Goal: Task Accomplishment & Management: Use online tool/utility

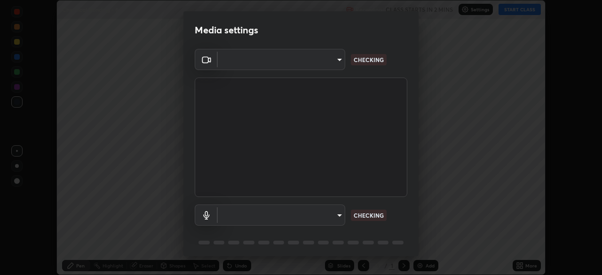
scroll to position [275, 602]
type input "e5f32b9a37d83756d2696e8423a1893a7de7eefef83412cf73fe4da3c4688103"
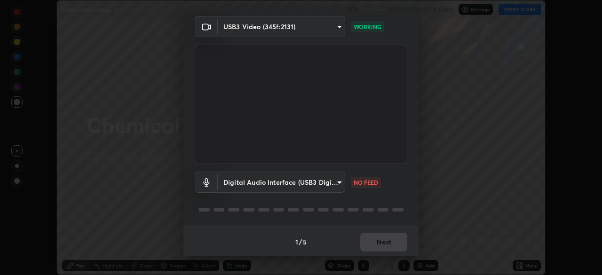
click at [335, 179] on body "Erase all Chemical Bonding - 6 Recording CLASS STARTS IN 1 MIN Settings START C…" at bounding box center [301, 137] width 602 height 275
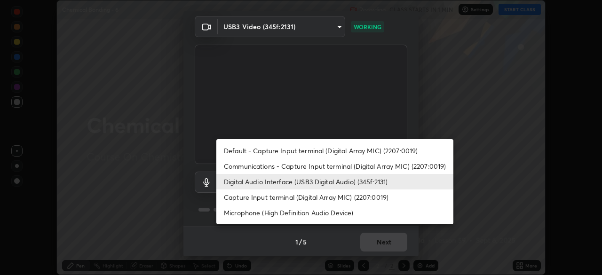
click at [257, 168] on li "Communications - Capture Input terminal (Digital Array MIC) (2207:0019)" at bounding box center [334, 166] width 237 height 16
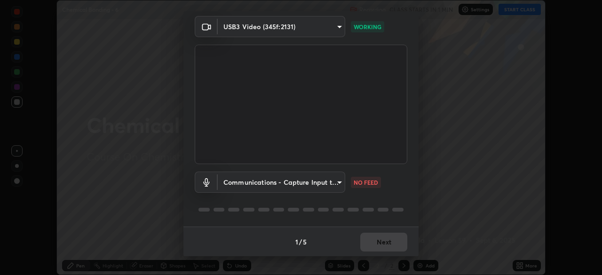
click at [339, 184] on body "Erase all Chemical Bonding - 6 Recording CLASS STARTS IN 1 MIN Settings START C…" at bounding box center [301, 137] width 602 height 275
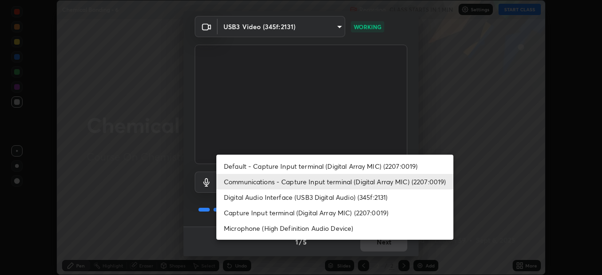
click at [256, 198] on li "Digital Audio Interface (USB3 Digital Audio) (345f:2131)" at bounding box center [334, 197] width 237 height 16
type input "ae0975cef7388746c2778fd6dc2b00d9a595315052e87b14b0d2850c1354851c"
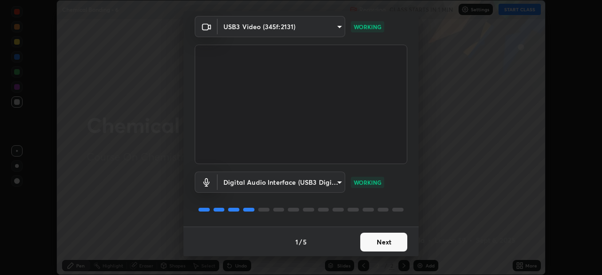
click at [378, 241] on button "Next" at bounding box center [383, 242] width 47 height 19
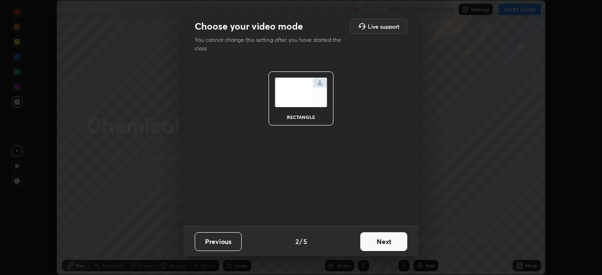
click at [381, 240] on button "Next" at bounding box center [383, 241] width 47 height 19
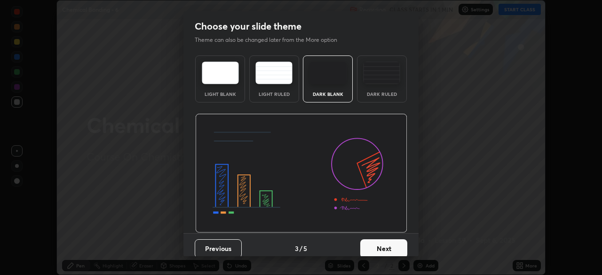
click at [385, 244] on button "Next" at bounding box center [383, 248] width 47 height 19
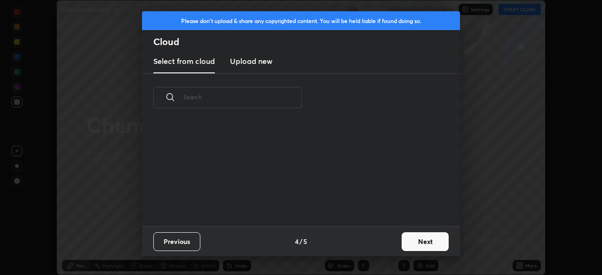
click at [404, 241] on button "Next" at bounding box center [424, 241] width 47 height 19
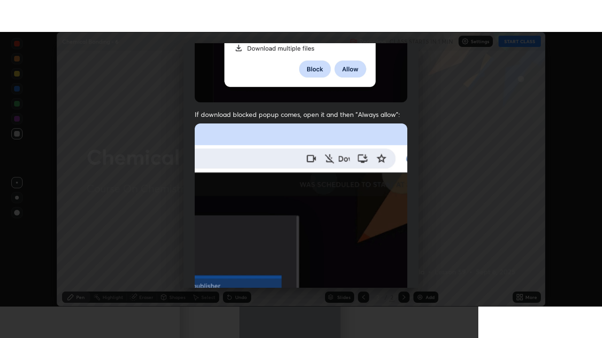
scroll to position [225, 0]
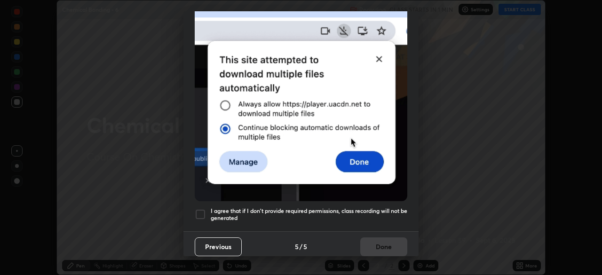
click at [200, 209] on div at bounding box center [200, 214] width 11 height 11
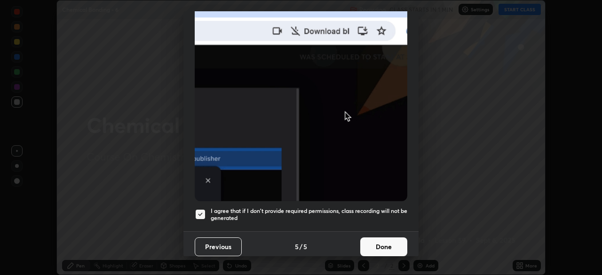
click at [376, 239] on button "Done" at bounding box center [383, 246] width 47 height 19
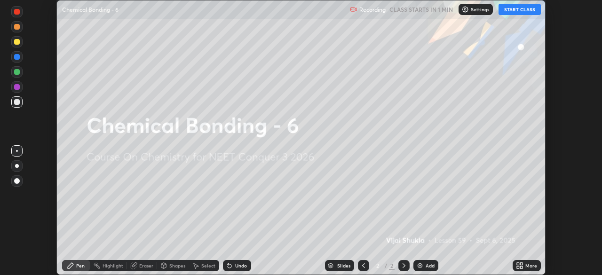
click at [517, 267] on icon at bounding box center [518, 267] width 2 height 2
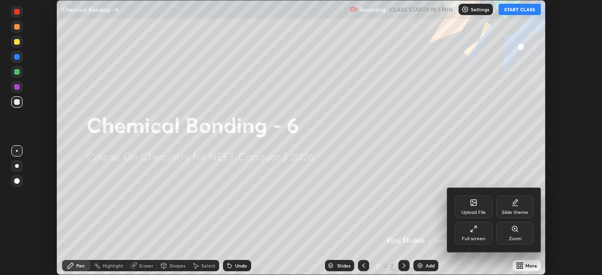
click at [476, 236] on div "Full screen" at bounding box center [474, 233] width 38 height 23
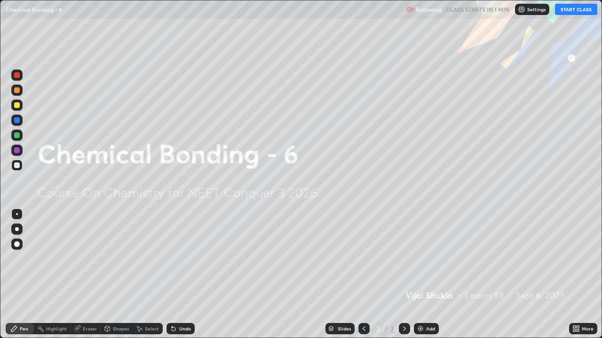
scroll to position [338, 602]
click at [567, 10] on button "START CLASS" at bounding box center [576, 9] width 42 height 11
click at [426, 275] on div "Add" at bounding box center [430, 329] width 9 height 5
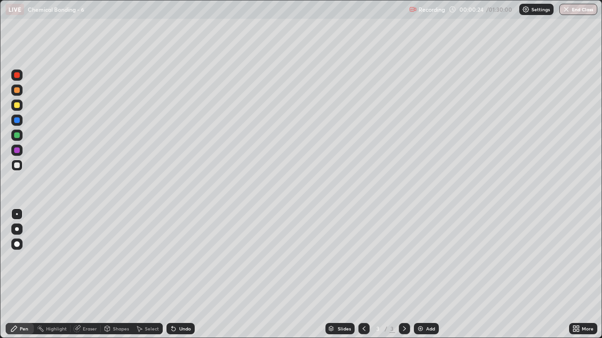
click at [15, 226] on div at bounding box center [16, 229] width 11 height 11
click at [19, 93] on div at bounding box center [17, 90] width 6 height 6
click at [16, 166] on div at bounding box center [17, 166] width 6 height 6
click at [18, 91] on div at bounding box center [17, 90] width 6 height 6
click at [17, 166] on div at bounding box center [17, 166] width 6 height 6
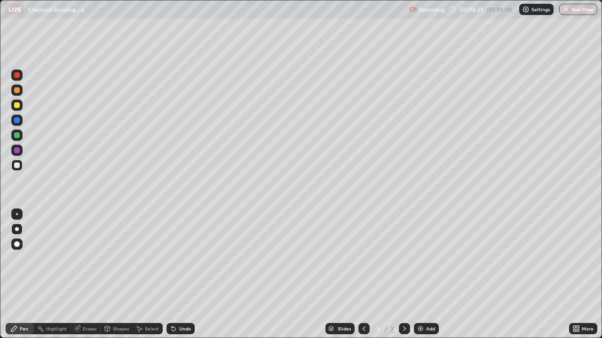
click at [15, 91] on div at bounding box center [17, 90] width 6 height 6
click at [422, 275] on img at bounding box center [421, 329] width 8 height 8
click at [18, 166] on div at bounding box center [17, 166] width 6 height 6
click at [23, 92] on div at bounding box center [16, 90] width 15 height 15
click at [24, 165] on div at bounding box center [16, 165] width 15 height 15
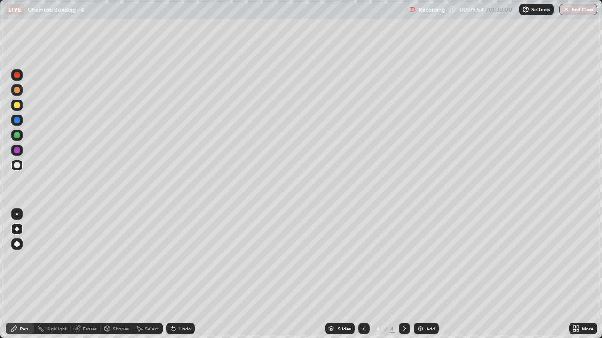
click at [19, 91] on div at bounding box center [17, 90] width 6 height 6
click at [82, 275] on div "Eraser" at bounding box center [86, 328] width 30 height 11
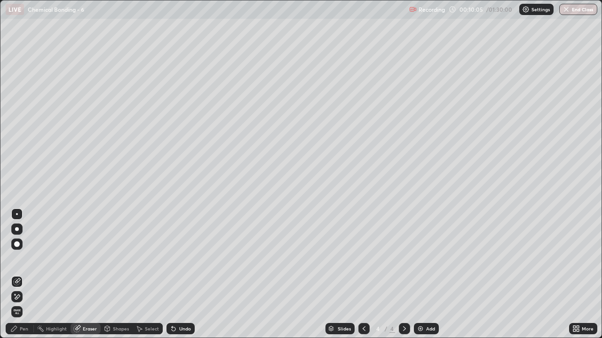
click at [21, 275] on div "Pen" at bounding box center [20, 328] width 28 height 11
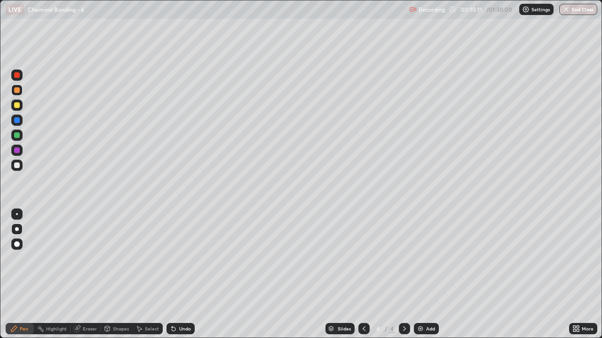
click at [16, 167] on div at bounding box center [17, 166] width 6 height 6
click at [16, 135] on div at bounding box center [17, 136] width 6 height 6
click at [19, 107] on div at bounding box center [17, 105] width 6 height 6
click at [92, 275] on div "Eraser" at bounding box center [86, 328] width 30 height 11
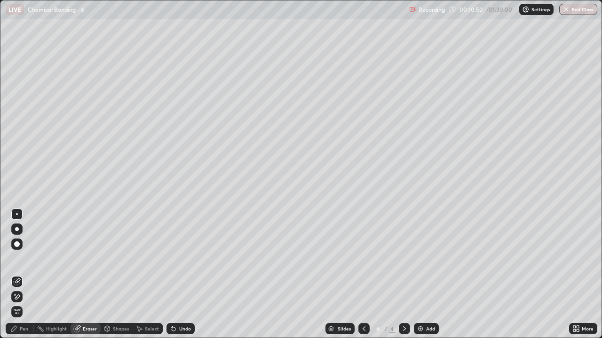
click at [26, 275] on div "Pen" at bounding box center [24, 329] width 8 height 5
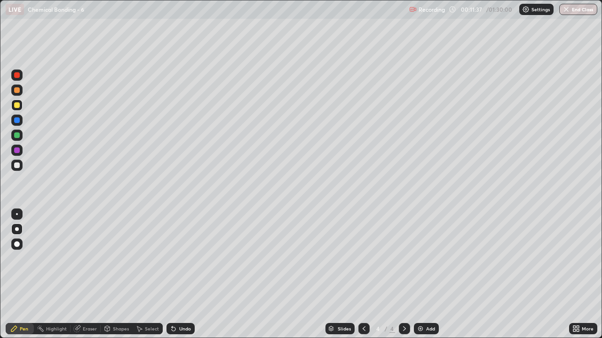
click at [16, 166] on div at bounding box center [17, 166] width 6 height 6
click at [18, 90] on div at bounding box center [17, 90] width 6 height 6
click at [16, 167] on div at bounding box center [17, 166] width 6 height 6
click at [20, 94] on div at bounding box center [16, 90] width 11 height 11
click at [18, 105] on div at bounding box center [17, 105] width 6 height 6
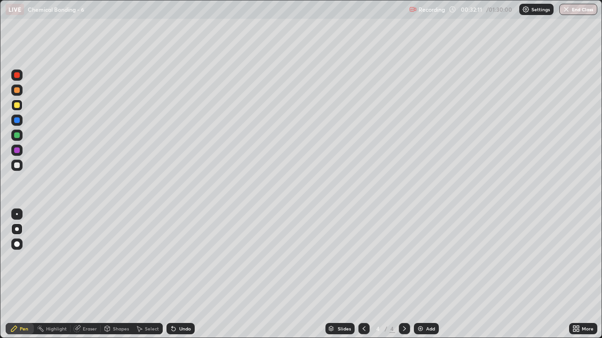
click at [426, 275] on div "Add" at bounding box center [430, 329] width 9 height 5
click at [14, 105] on div at bounding box center [17, 105] width 6 height 6
click at [16, 91] on div at bounding box center [17, 90] width 6 height 6
click at [20, 106] on div at bounding box center [16, 105] width 11 height 11
click at [15, 164] on div at bounding box center [17, 166] width 6 height 6
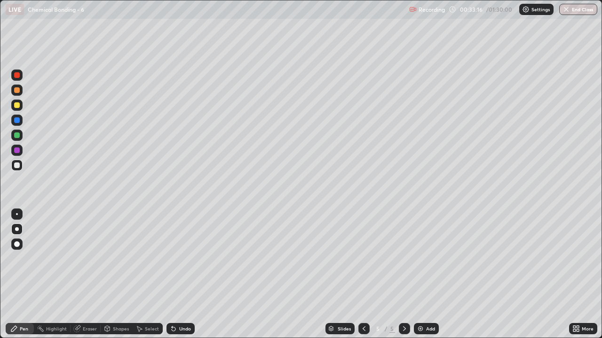
click at [81, 275] on div "Eraser" at bounding box center [86, 328] width 30 height 11
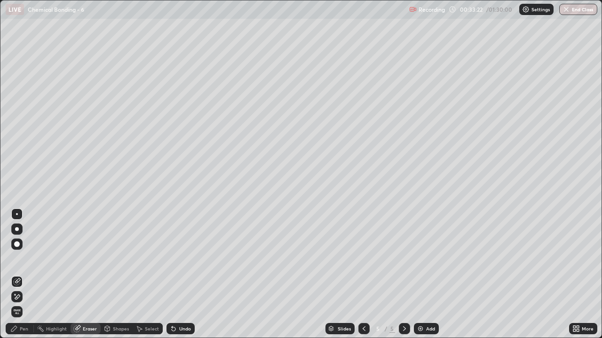
click at [25, 275] on div "Pen" at bounding box center [24, 329] width 8 height 5
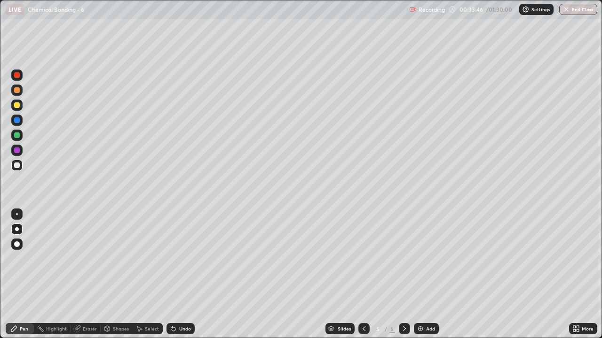
click at [21, 105] on div at bounding box center [16, 105] width 11 height 11
click at [16, 169] on div at bounding box center [16, 165] width 11 height 11
click at [18, 108] on div at bounding box center [17, 105] width 6 height 6
click at [16, 165] on div at bounding box center [17, 166] width 6 height 6
click at [16, 91] on div at bounding box center [17, 90] width 6 height 6
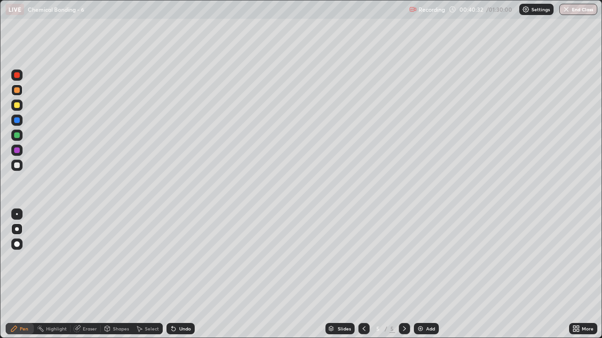
click at [438, 275] on div "Add" at bounding box center [426, 328] width 25 height 11
click at [435, 275] on div "Add" at bounding box center [426, 328] width 25 height 11
click at [19, 165] on div at bounding box center [17, 166] width 6 height 6
click at [17, 90] on div at bounding box center [17, 90] width 6 height 6
click at [20, 168] on div at bounding box center [16, 165] width 11 height 11
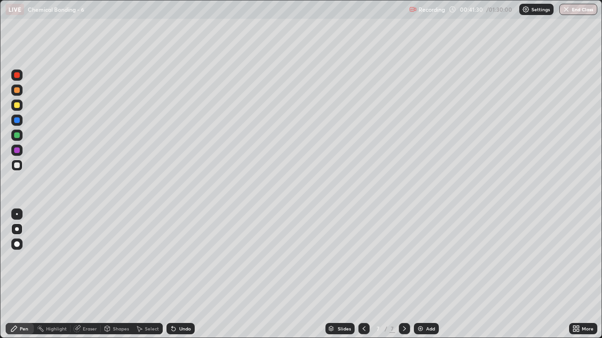
click at [16, 92] on div at bounding box center [17, 90] width 6 height 6
click at [91, 275] on div "Eraser" at bounding box center [86, 328] width 30 height 11
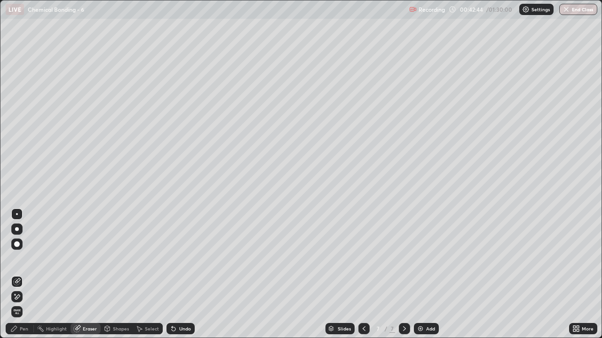
click at [25, 275] on div "Pen" at bounding box center [24, 329] width 8 height 5
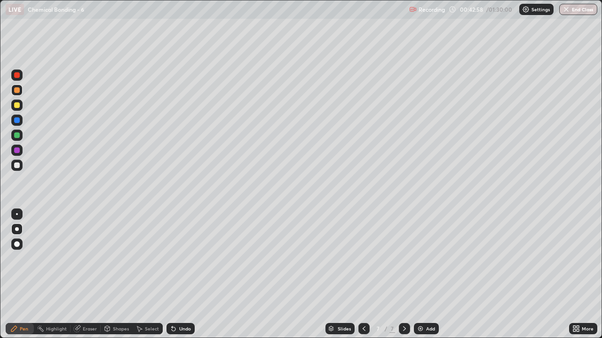
click at [18, 166] on div at bounding box center [17, 166] width 6 height 6
click at [17, 107] on div at bounding box center [17, 105] width 6 height 6
click at [81, 275] on div "Eraser" at bounding box center [86, 328] width 30 height 11
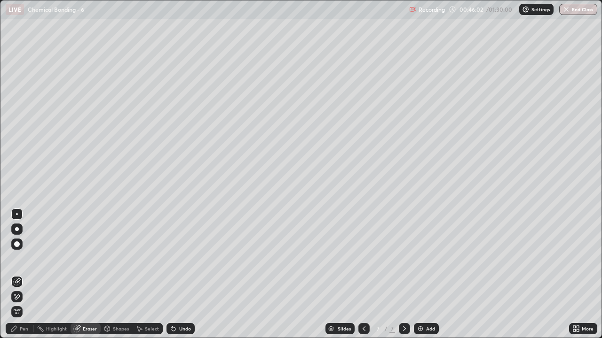
click at [26, 275] on div "Pen" at bounding box center [24, 329] width 8 height 5
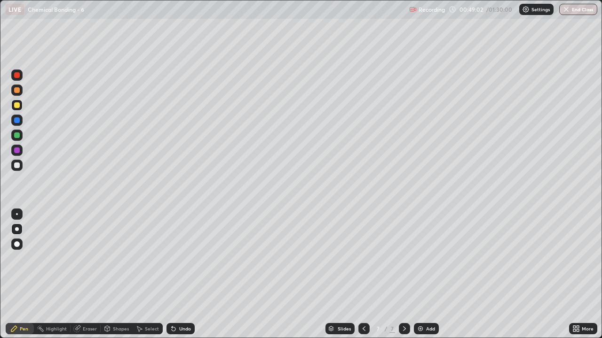
click at [423, 275] on div "Add" at bounding box center [426, 328] width 25 height 11
click at [16, 166] on div at bounding box center [17, 166] width 6 height 6
click at [87, 275] on div "Eraser" at bounding box center [86, 328] width 30 height 11
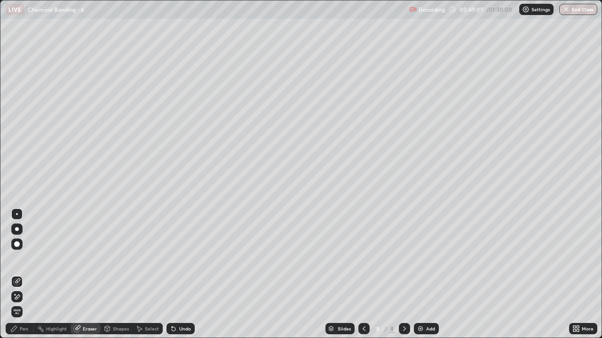
click at [24, 275] on div "Pen" at bounding box center [24, 329] width 8 height 5
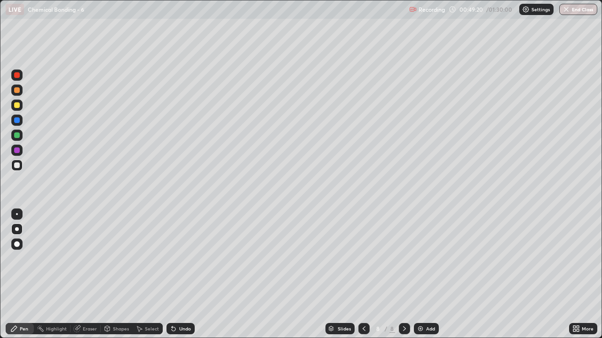
click at [21, 93] on div at bounding box center [16, 90] width 11 height 11
click at [17, 167] on div at bounding box center [17, 166] width 6 height 6
click at [18, 107] on div at bounding box center [17, 105] width 6 height 6
click at [20, 167] on div at bounding box center [16, 165] width 11 height 11
click at [18, 108] on div at bounding box center [17, 105] width 6 height 6
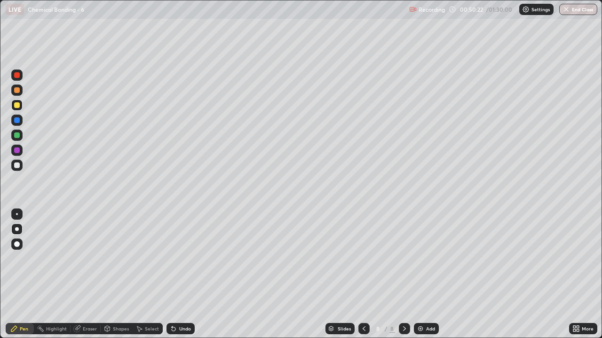
click at [16, 134] on div at bounding box center [17, 136] width 6 height 6
click at [18, 164] on div at bounding box center [17, 166] width 6 height 6
click at [17, 105] on div at bounding box center [17, 105] width 6 height 6
click at [16, 92] on div at bounding box center [17, 90] width 6 height 6
click at [84, 275] on div "Eraser" at bounding box center [90, 329] width 14 height 5
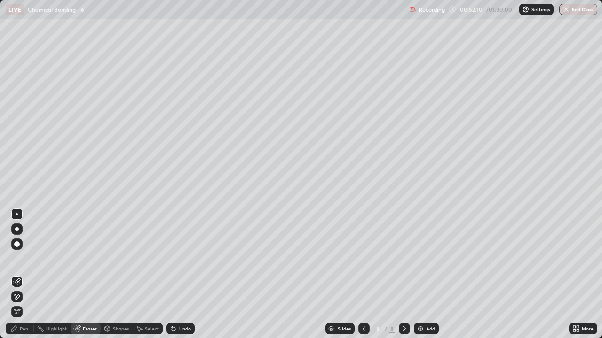
click at [25, 275] on div "Pen" at bounding box center [24, 329] width 8 height 5
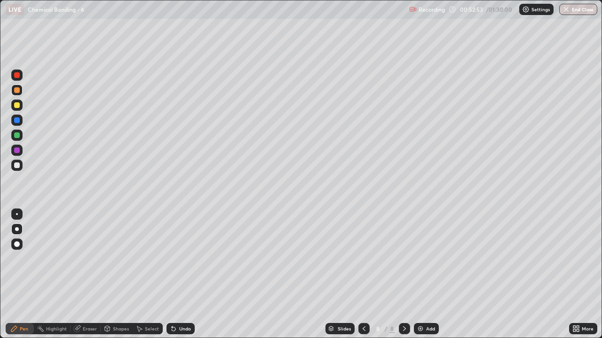
click at [86, 275] on div "Eraser" at bounding box center [86, 328] width 30 height 11
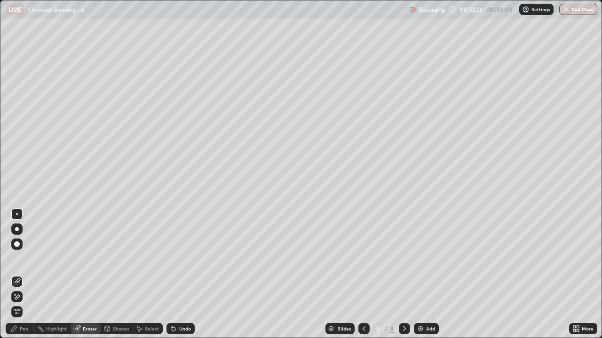
click at [24, 275] on div "Pen" at bounding box center [24, 329] width 8 height 5
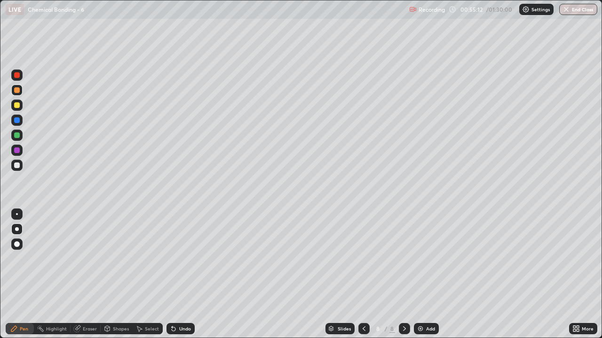
click at [16, 102] on div at bounding box center [17, 105] width 6 height 6
click at [419, 275] on img at bounding box center [421, 329] width 8 height 8
click at [18, 92] on div at bounding box center [17, 90] width 6 height 6
click at [18, 101] on div at bounding box center [16, 105] width 11 height 11
click at [18, 94] on div at bounding box center [16, 90] width 11 height 11
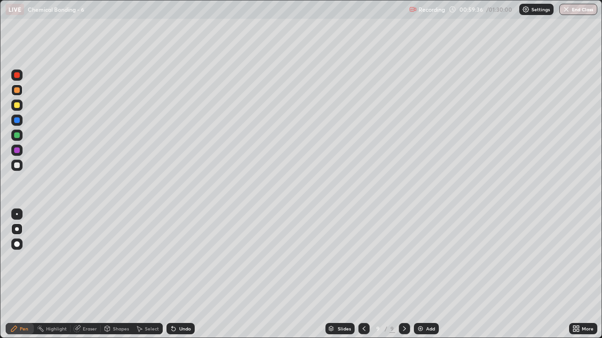
click at [17, 92] on div at bounding box center [17, 90] width 6 height 6
click at [17, 108] on div at bounding box center [16, 105] width 11 height 11
click at [16, 92] on div at bounding box center [17, 90] width 6 height 6
click at [16, 167] on div at bounding box center [17, 166] width 6 height 6
click at [14, 90] on div at bounding box center [17, 90] width 6 height 6
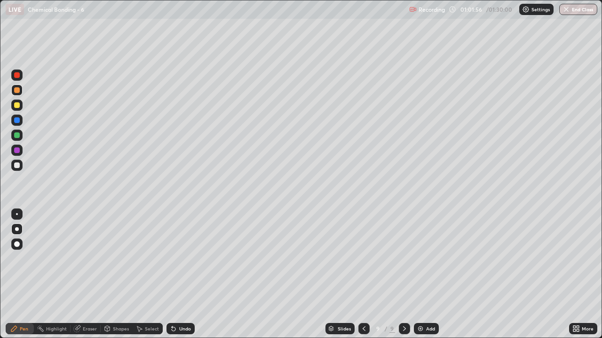
click at [18, 170] on div at bounding box center [16, 165] width 11 height 11
click at [17, 91] on div at bounding box center [17, 90] width 6 height 6
click at [17, 166] on div at bounding box center [17, 166] width 6 height 6
click at [89, 275] on div "Eraser" at bounding box center [90, 329] width 14 height 5
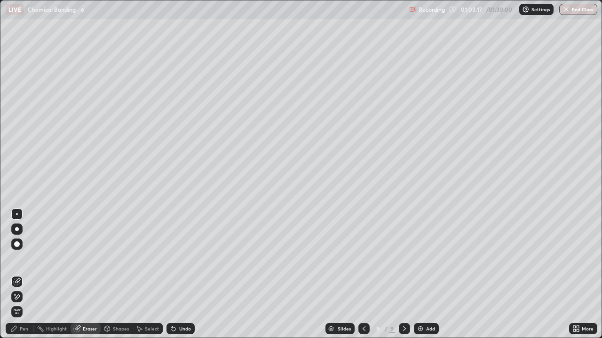
click at [16, 230] on div at bounding box center [17, 230] width 4 height 4
click at [24, 275] on div "Pen" at bounding box center [20, 328] width 28 height 11
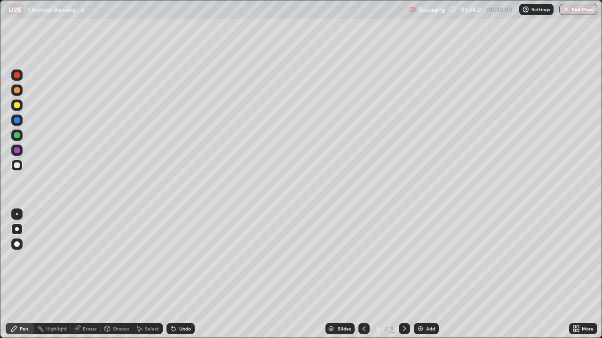
click at [18, 90] on div at bounding box center [17, 90] width 6 height 6
click at [17, 168] on div at bounding box center [16, 165] width 11 height 11
click at [403, 275] on icon at bounding box center [404, 329] width 3 height 5
click at [404, 275] on icon at bounding box center [405, 329] width 8 height 8
click at [420, 275] on div "Add" at bounding box center [426, 328] width 25 height 11
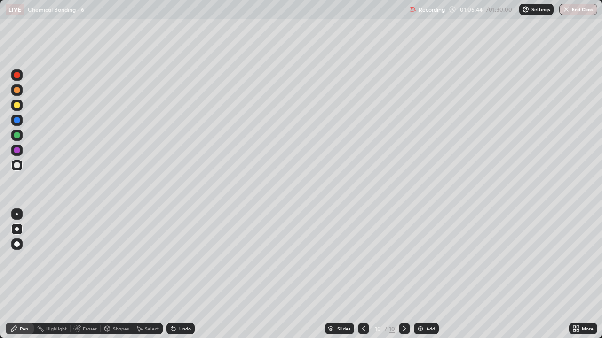
click at [18, 169] on div at bounding box center [16, 165] width 11 height 11
click at [18, 91] on div at bounding box center [17, 90] width 6 height 6
click at [22, 170] on div at bounding box center [16, 165] width 11 height 15
click at [17, 90] on div at bounding box center [17, 90] width 6 height 6
click at [18, 165] on div at bounding box center [17, 166] width 6 height 6
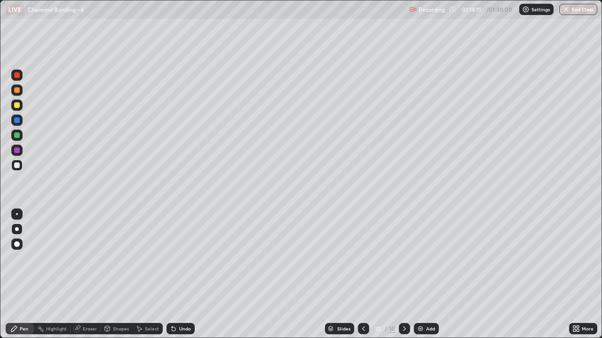
click at [429, 275] on div "Add" at bounding box center [430, 329] width 9 height 5
click at [16, 109] on div at bounding box center [16, 105] width 11 height 11
click at [19, 109] on div at bounding box center [16, 105] width 11 height 11
click at [16, 167] on div at bounding box center [17, 166] width 6 height 6
click at [18, 165] on div at bounding box center [17, 166] width 6 height 6
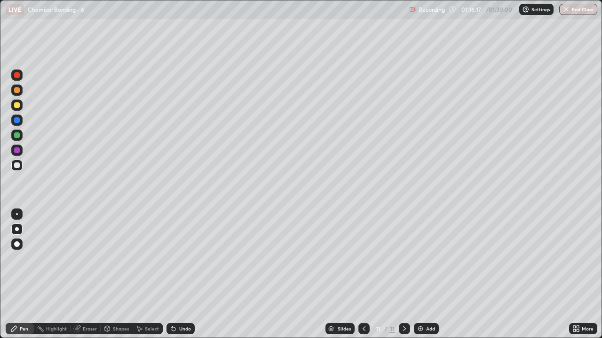
click at [19, 106] on div at bounding box center [17, 105] width 6 height 6
click at [15, 166] on div at bounding box center [17, 166] width 6 height 6
click at [18, 93] on div at bounding box center [17, 90] width 6 height 6
click at [418, 275] on img at bounding box center [421, 329] width 8 height 8
click at [21, 165] on div at bounding box center [16, 165] width 11 height 11
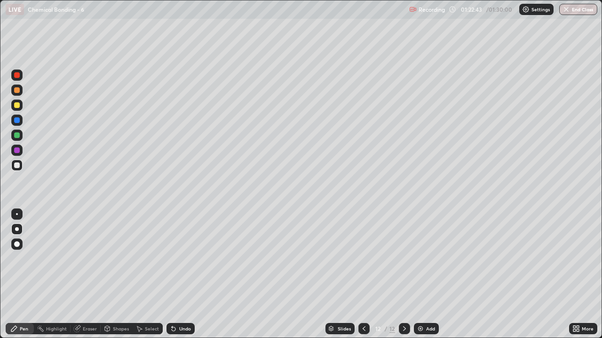
click at [17, 94] on div at bounding box center [16, 90] width 11 height 11
click at [86, 275] on div "Eraser" at bounding box center [86, 328] width 30 height 11
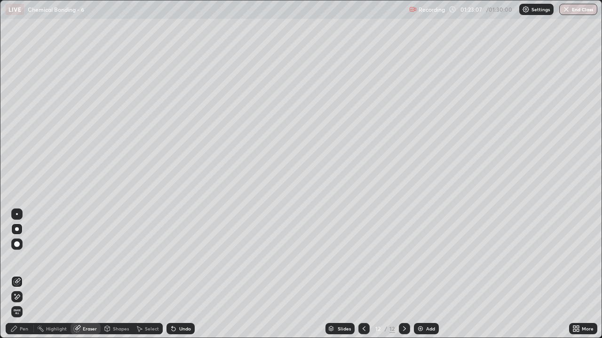
click at [26, 275] on div "Pen" at bounding box center [20, 328] width 28 height 11
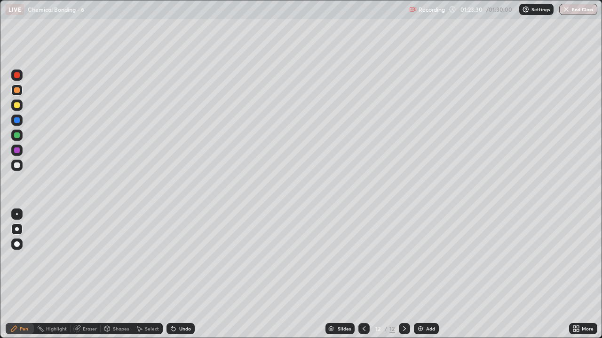
click at [19, 167] on div at bounding box center [17, 166] width 6 height 6
click at [17, 94] on div at bounding box center [16, 90] width 11 height 11
click at [22, 167] on div at bounding box center [16, 165] width 11 height 11
click at [19, 90] on div at bounding box center [17, 90] width 6 height 6
click at [15, 166] on div at bounding box center [17, 166] width 6 height 6
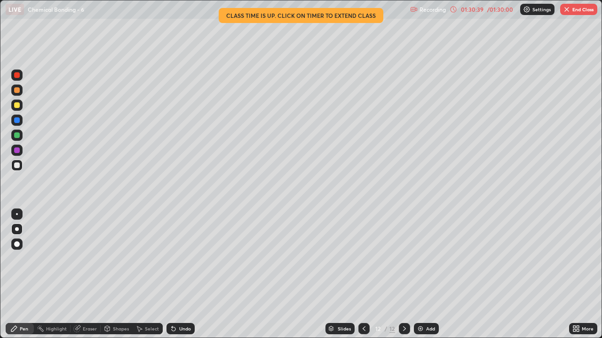
click at [573, 9] on button "End Class" at bounding box center [578, 9] width 37 height 11
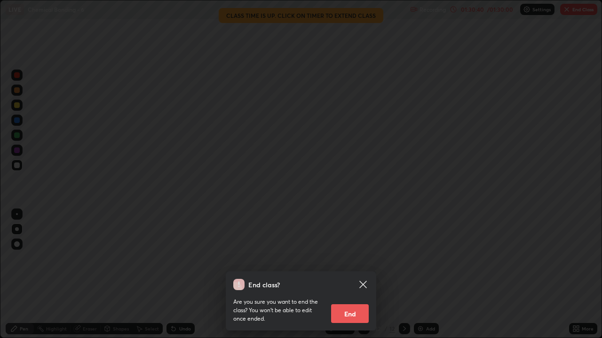
click at [353, 275] on button "End" at bounding box center [350, 314] width 38 height 19
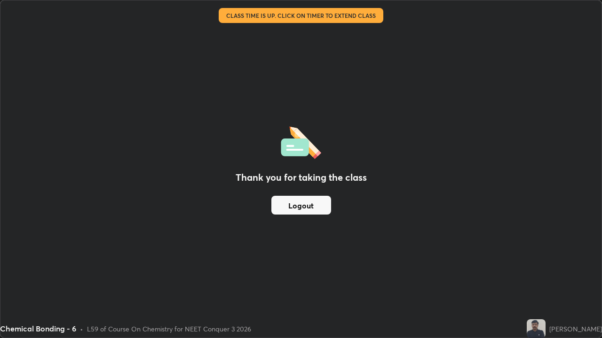
click at [305, 209] on button "Logout" at bounding box center [301, 205] width 60 height 19
